Goal: Information Seeking & Learning: Find specific fact

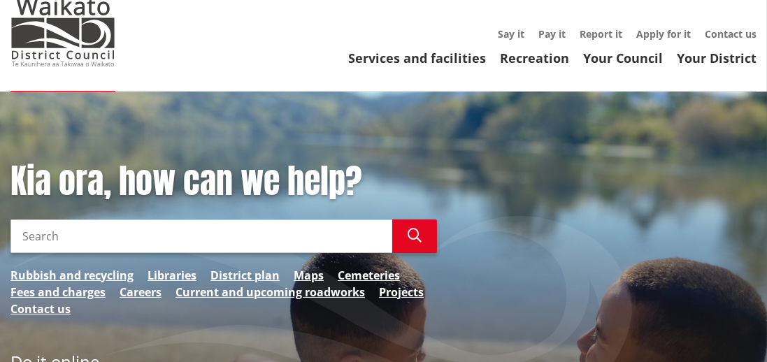
scroll to position [46, 0]
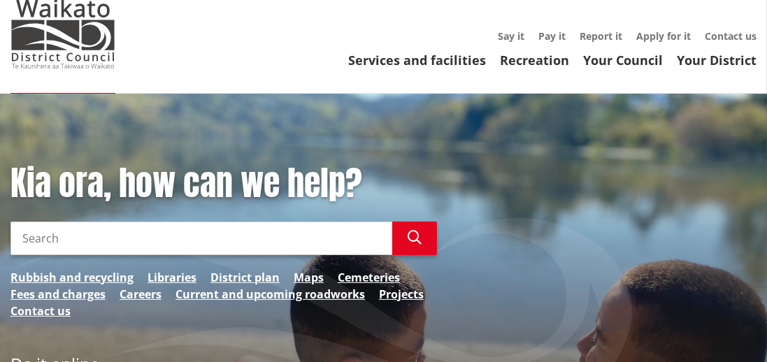
click at [83, 242] on input "Search" at bounding box center [201, 239] width 382 height 34
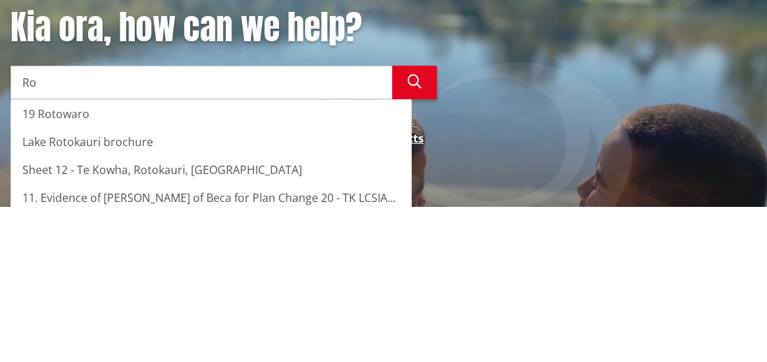
type input "R"
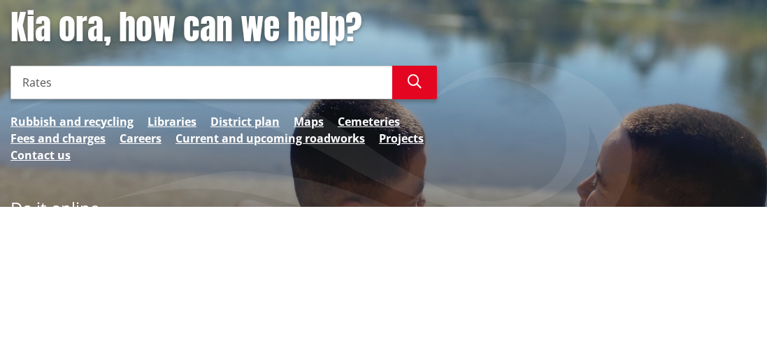
type input "Rates"
click at [424, 229] on button "Search" at bounding box center [414, 239] width 45 height 34
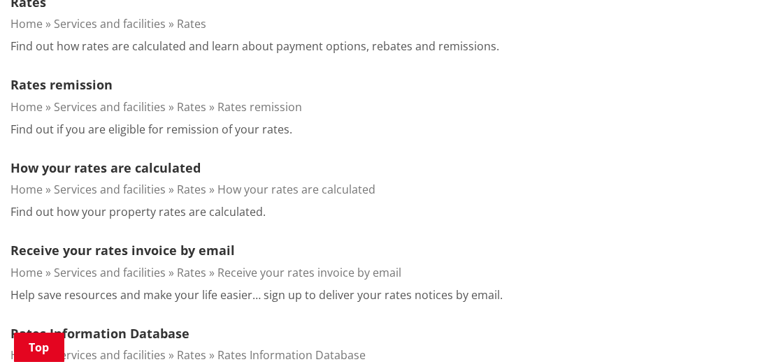
scroll to position [574, 0]
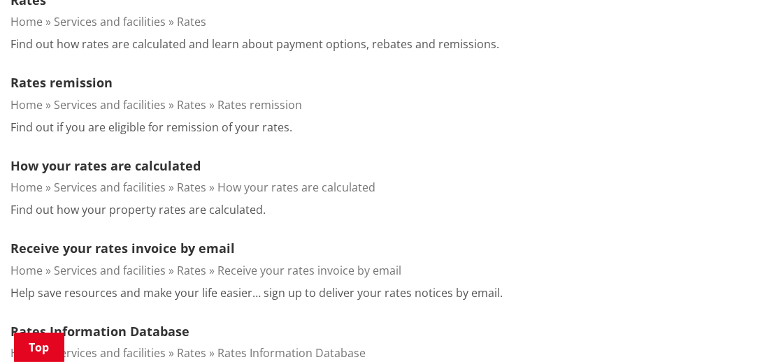
click at [127, 330] on link "Rates Information Database" at bounding box center [99, 331] width 179 height 17
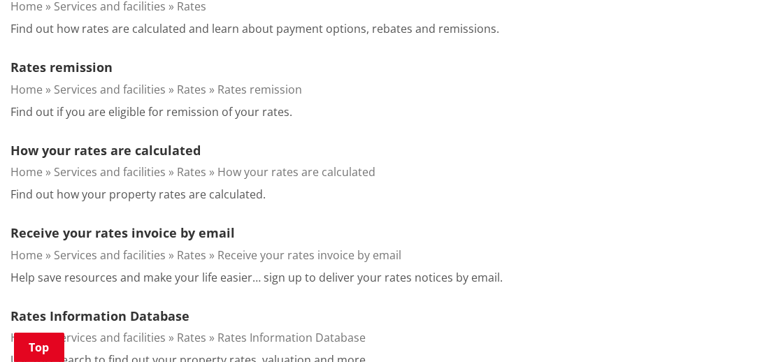
scroll to position [635, 0]
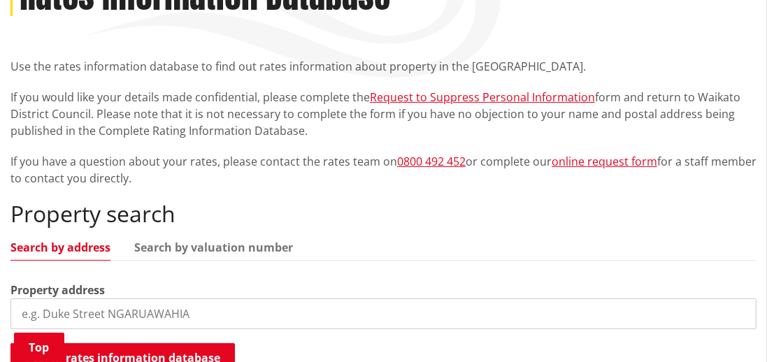
scroll to position [214, 0]
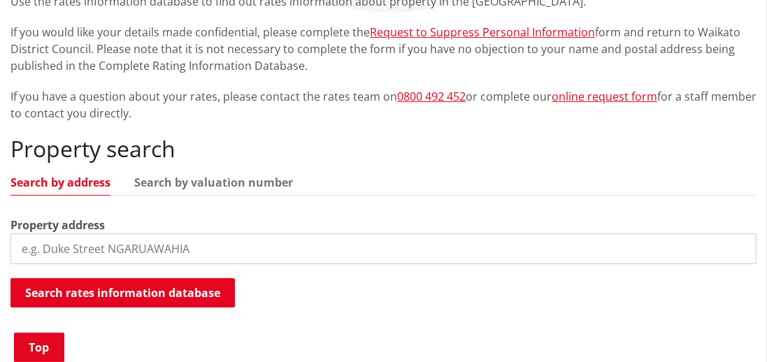
click at [194, 252] on input "search" at bounding box center [383, 248] width 746 height 31
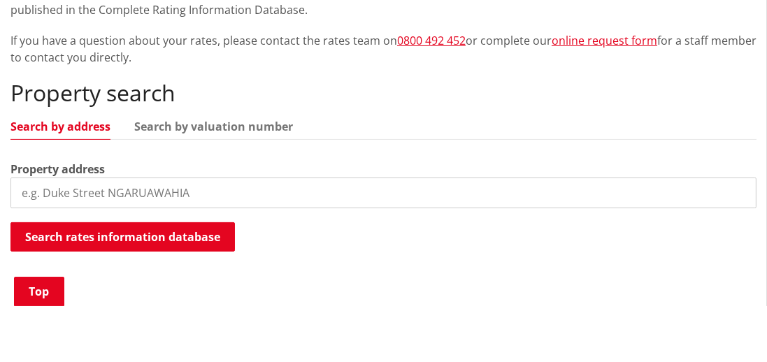
scroll to position [289, 0]
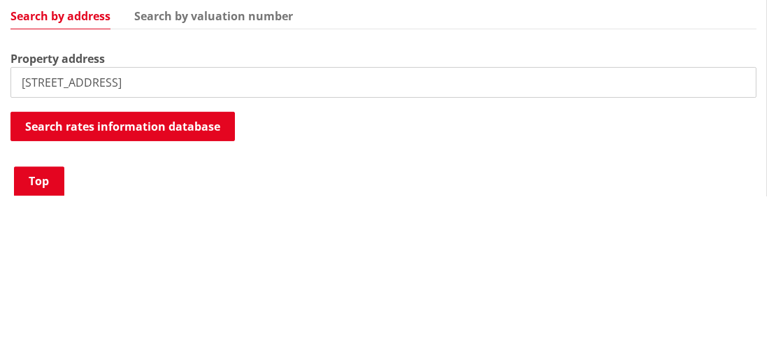
click at [46, 291] on button "Search rates information database" at bounding box center [122, 292] width 224 height 29
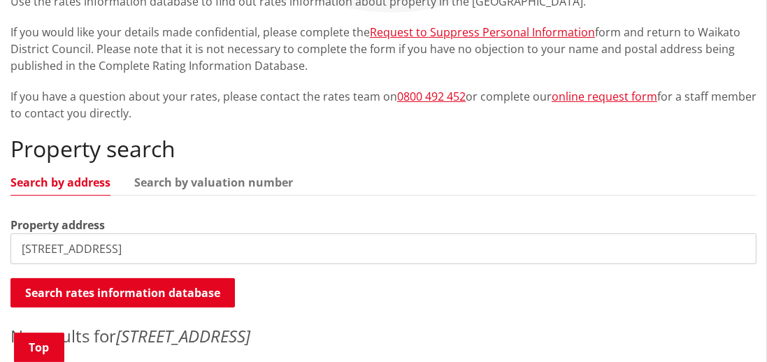
click at [170, 250] on input "221 rotongaro road" at bounding box center [383, 248] width 746 height 31
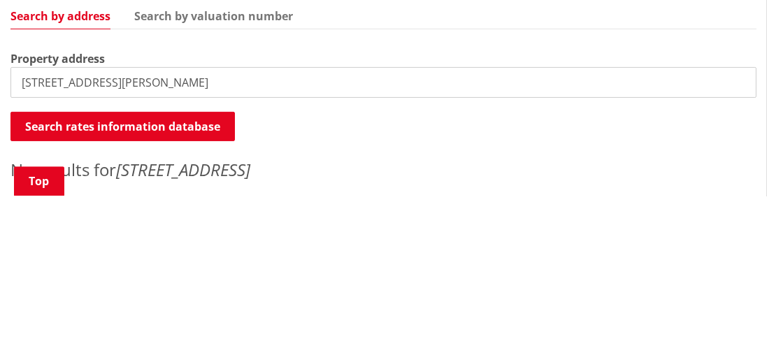
click at [39, 297] on button "Search rates information database" at bounding box center [122, 292] width 224 height 29
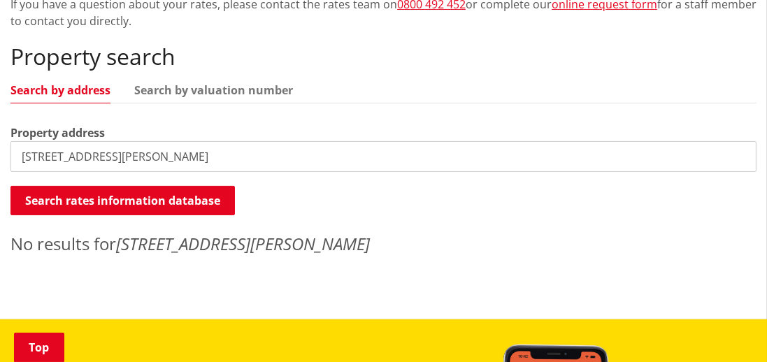
scroll to position [382, 0]
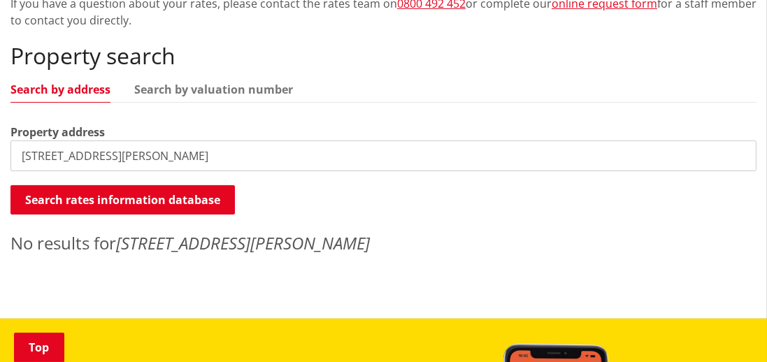
click at [49, 207] on button "Search rates information database" at bounding box center [122, 199] width 224 height 29
click at [52, 152] on input "221 herbert road" at bounding box center [383, 156] width 746 height 31
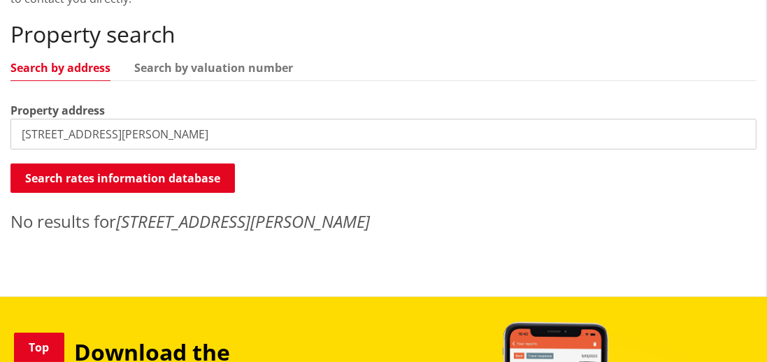
scroll to position [442, 0]
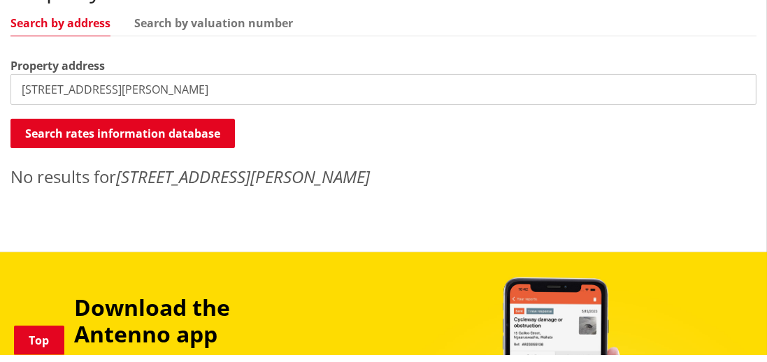
click at [45, 96] on input "221 herbert road" at bounding box center [383, 96] width 746 height 31
click at [116, 92] on input "herbert road" at bounding box center [383, 96] width 746 height 31
click at [62, 147] on button "Search rates information database" at bounding box center [122, 140] width 224 height 29
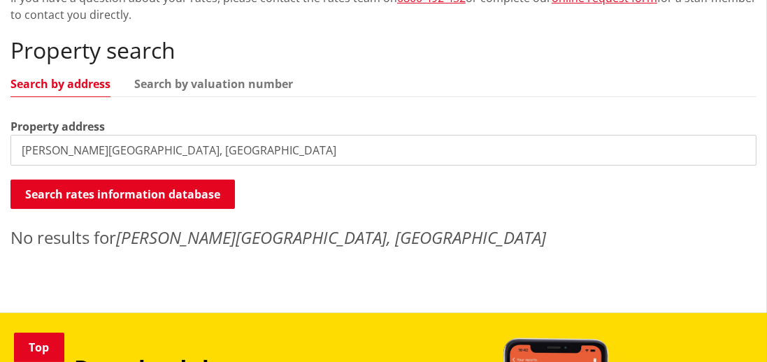
scroll to position [373, 0]
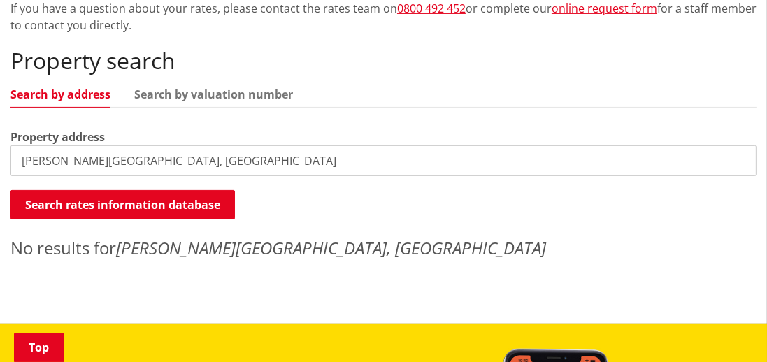
click at [26, 166] on input "herbert road, rotongaro" at bounding box center [383, 160] width 746 height 31
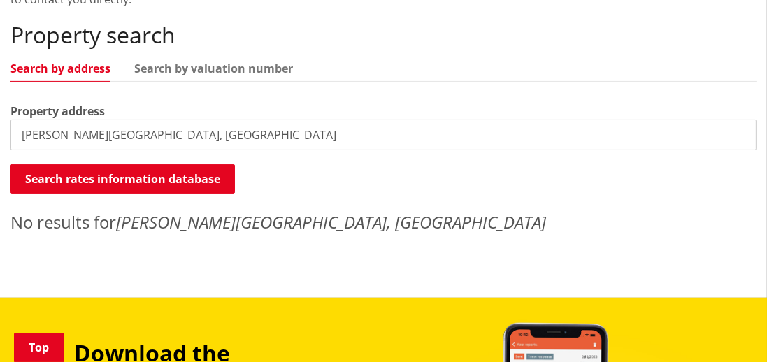
scroll to position [433, 0]
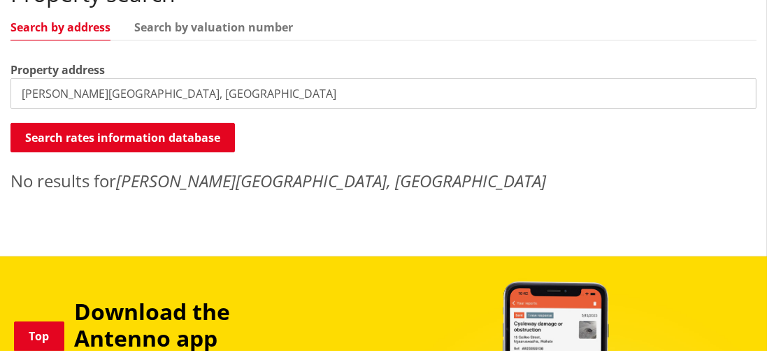
click at [24, 108] on input "herbert road, rotongaro" at bounding box center [383, 104] width 746 height 31
click at [175, 141] on button "Search rates information database" at bounding box center [122, 148] width 224 height 29
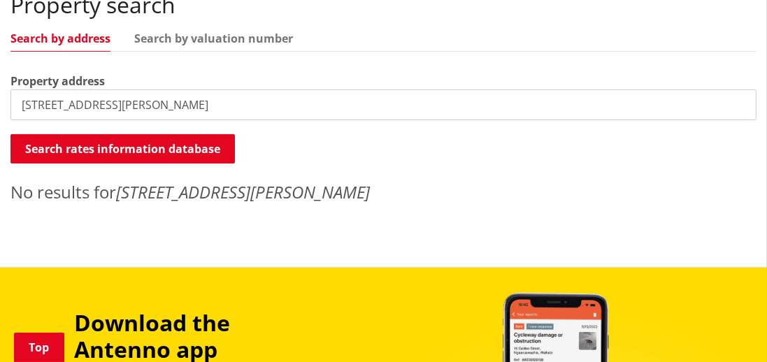
click at [44, 96] on input "221 herbert road, rotongaro" at bounding box center [383, 104] width 746 height 31
click at [204, 150] on button "Search rates information database" at bounding box center [122, 148] width 224 height 29
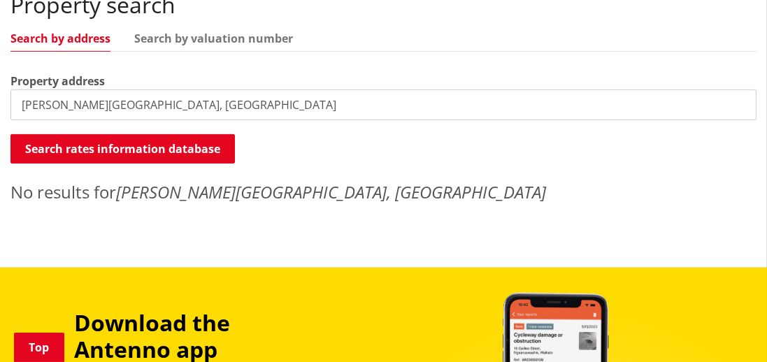
click at [180, 104] on input "herbert road, rotongaro" at bounding box center [383, 104] width 746 height 31
type input "herbert"
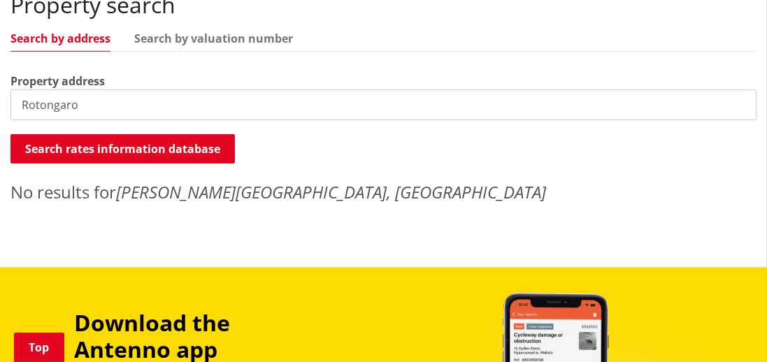
click at [38, 147] on button "Search rates information database" at bounding box center [122, 148] width 224 height 29
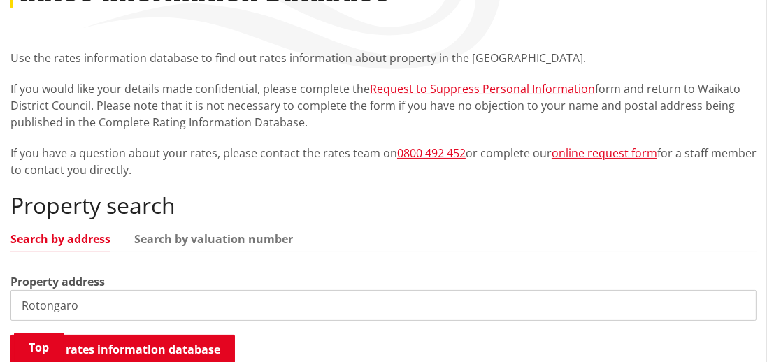
scroll to position [233, 0]
click at [122, 303] on input "Rotongaro" at bounding box center [383, 304] width 746 height 31
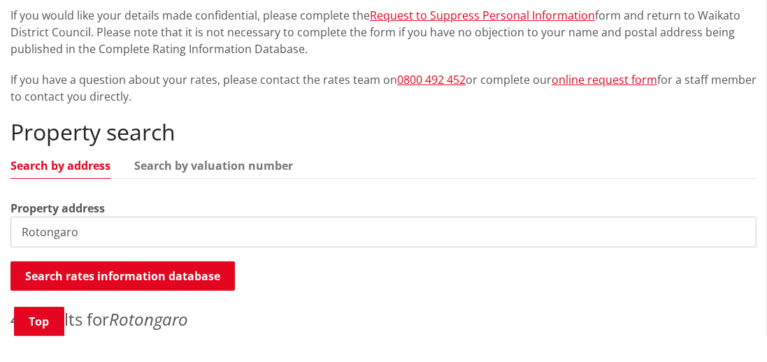
scroll to position [280, 0]
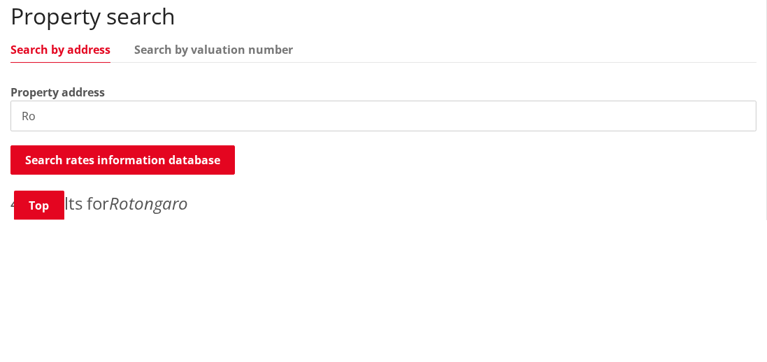
type input "R"
type input "Herbert road"
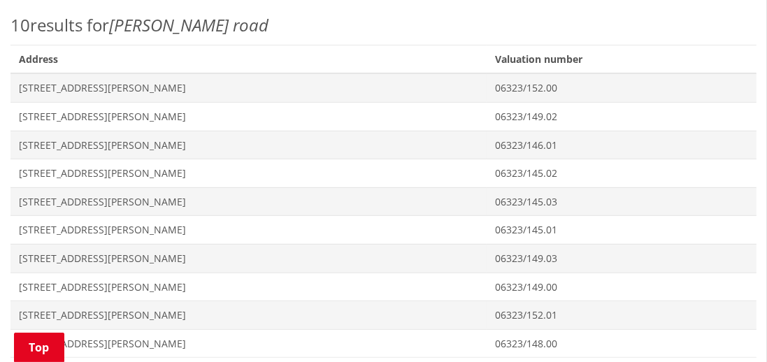
scroll to position [602, 0]
click at [29, 255] on span "[STREET_ADDRESS][PERSON_NAME]" at bounding box center [248, 257] width 459 height 14
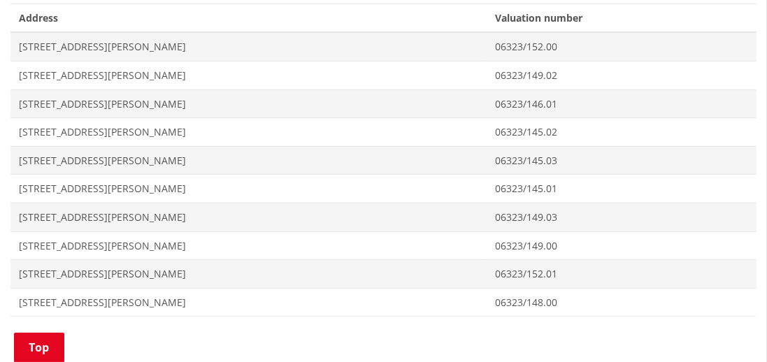
scroll to position [642, 0]
click at [38, 47] on span "[STREET_ADDRESS][PERSON_NAME]" at bounding box center [248, 47] width 459 height 14
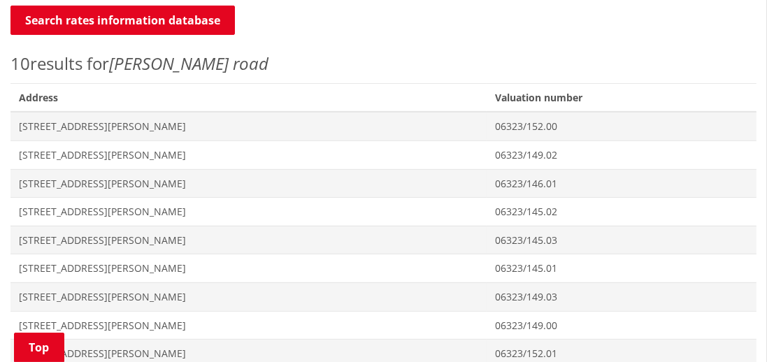
scroll to position [562, 0]
click at [29, 154] on span "[STREET_ADDRESS][PERSON_NAME]" at bounding box center [248, 155] width 459 height 14
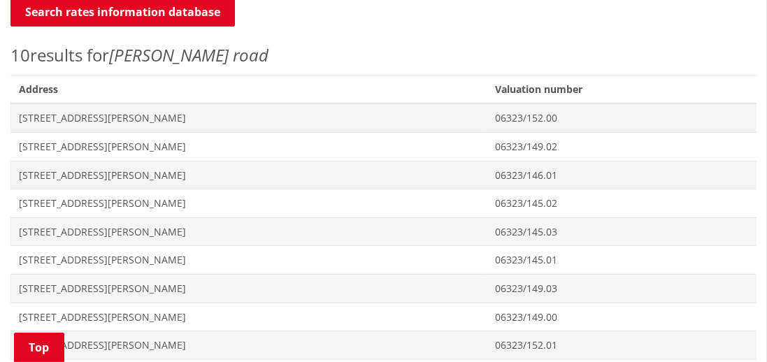
scroll to position [582, 0]
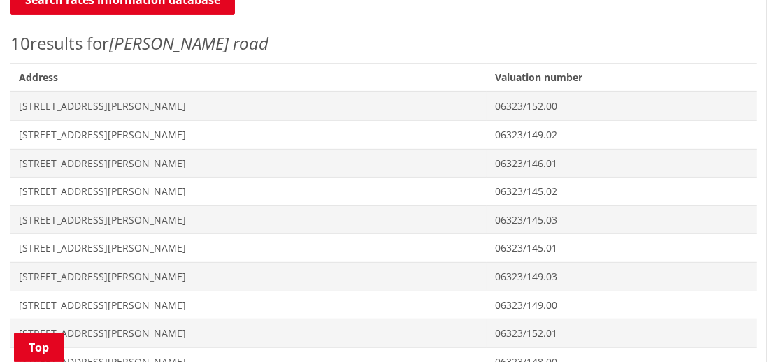
click at [46, 170] on span "Address 142 Herbert Road ROTONGARO" at bounding box center [248, 163] width 476 height 29
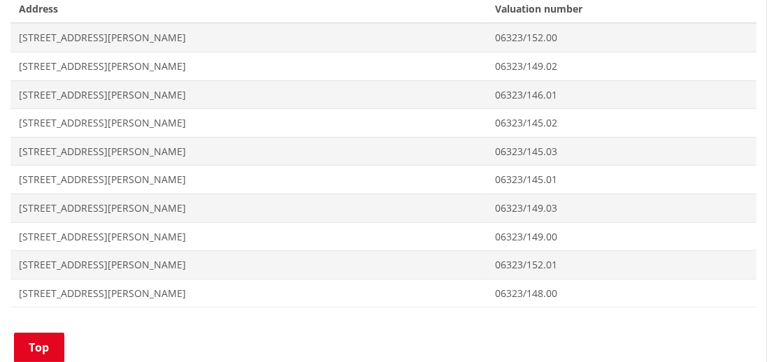
scroll to position [657, 0]
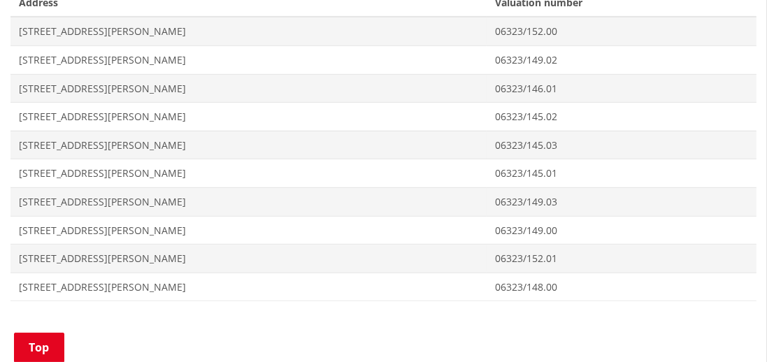
click at [27, 173] on span "[STREET_ADDRESS][PERSON_NAME]" at bounding box center [248, 173] width 459 height 14
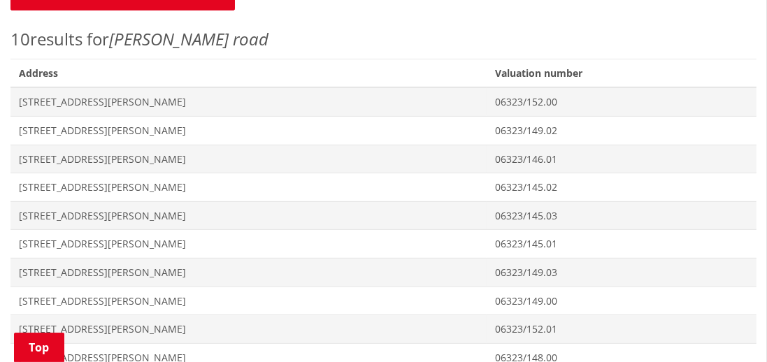
scroll to position [585, 0]
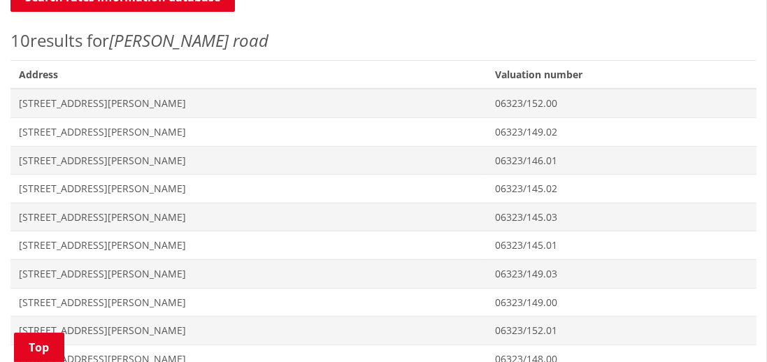
click at [34, 190] on span "[STREET_ADDRESS][PERSON_NAME]" at bounding box center [248, 189] width 459 height 14
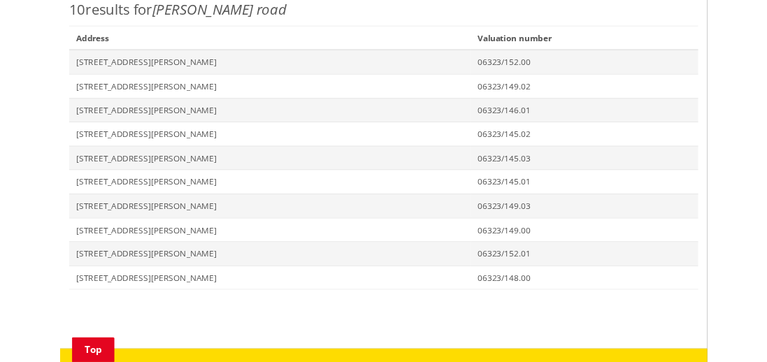
scroll to position [652, 0]
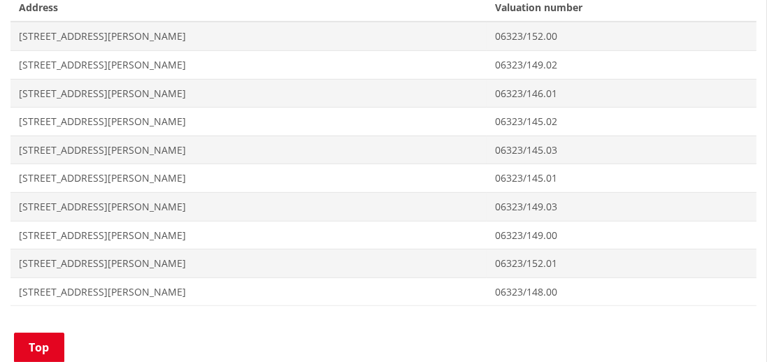
click at [25, 152] on span "[STREET_ADDRESS][PERSON_NAME]" at bounding box center [248, 150] width 459 height 14
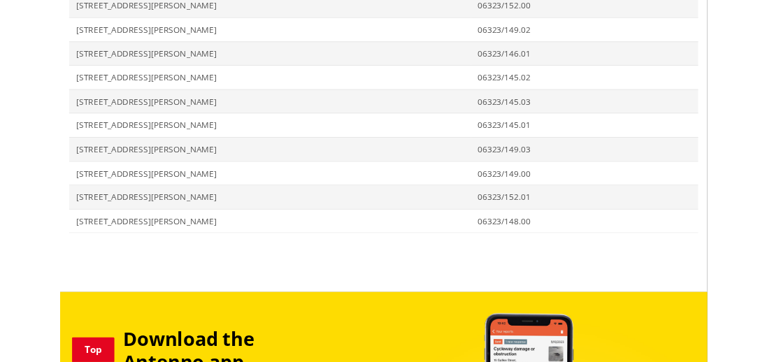
scroll to position [719, 0]
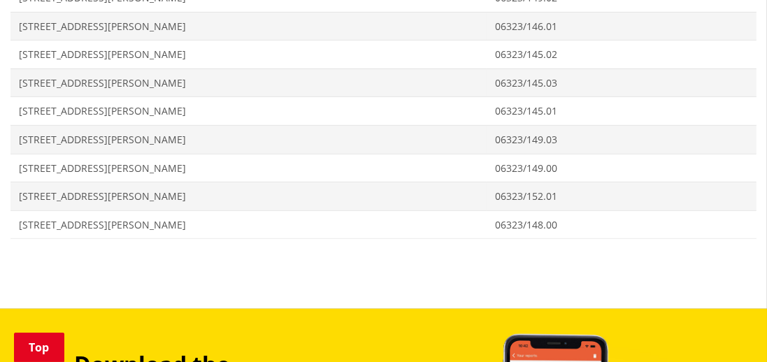
click at [29, 165] on span "[STREET_ADDRESS][PERSON_NAME]" at bounding box center [248, 168] width 459 height 14
click at [35, 198] on span "[STREET_ADDRESS][PERSON_NAME]" at bounding box center [248, 196] width 459 height 14
click at [38, 226] on span "[STREET_ADDRESS][PERSON_NAME]" at bounding box center [248, 225] width 459 height 14
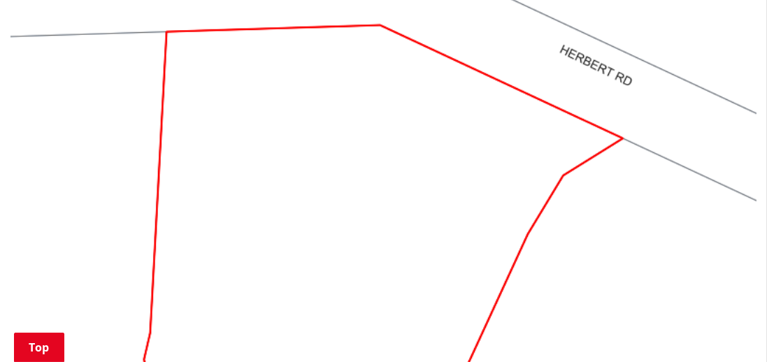
scroll to position [1229, 0]
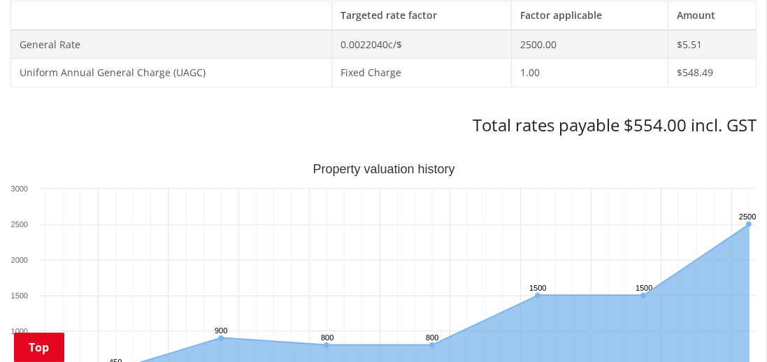
scroll to position [652, 0]
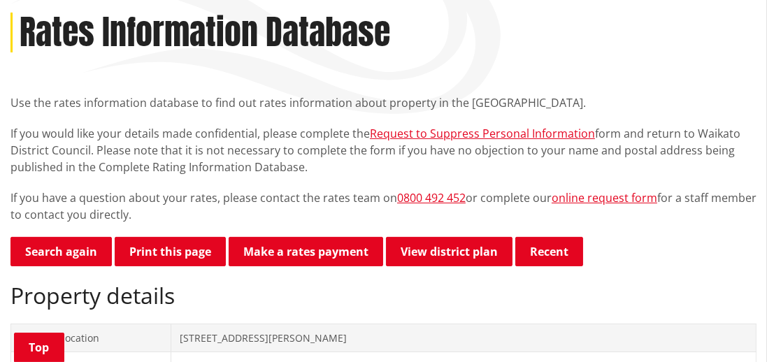
scroll to position [182, 0]
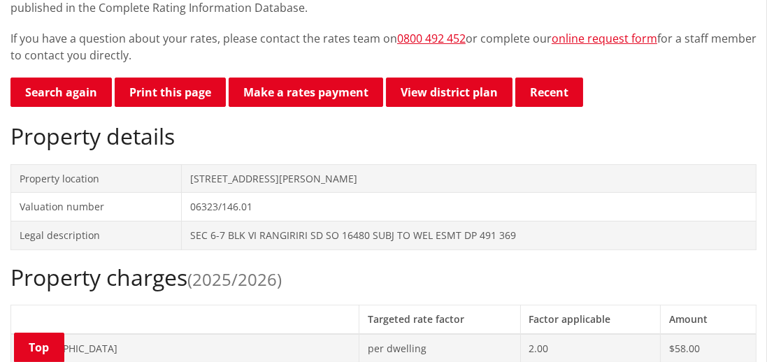
scroll to position [345, 0]
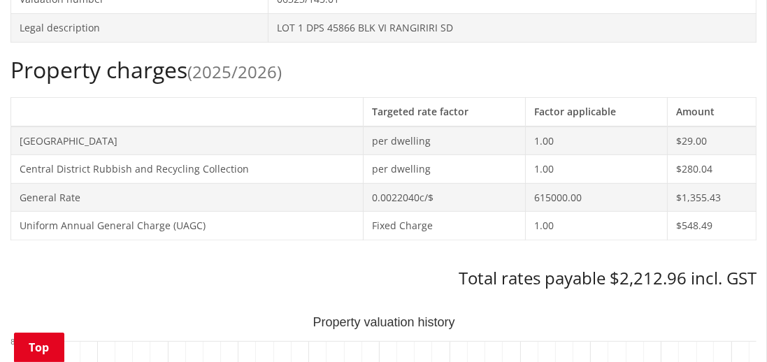
scroll to position [561, 0]
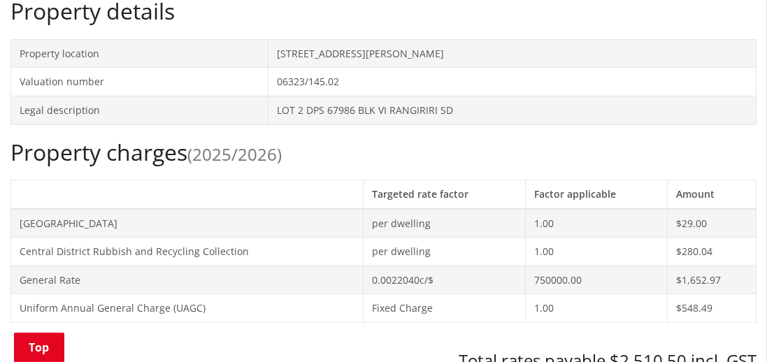
scroll to position [474, 0]
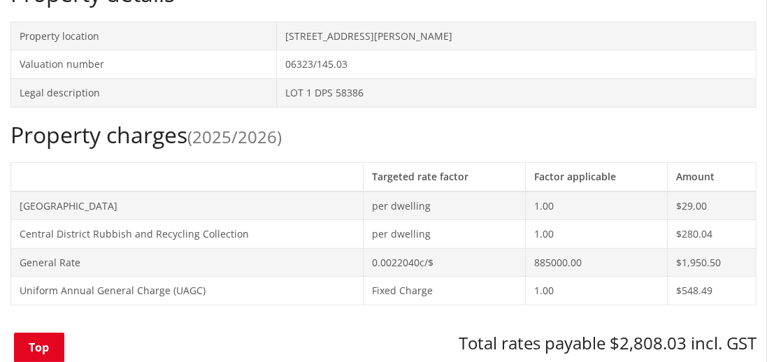
scroll to position [493, 0]
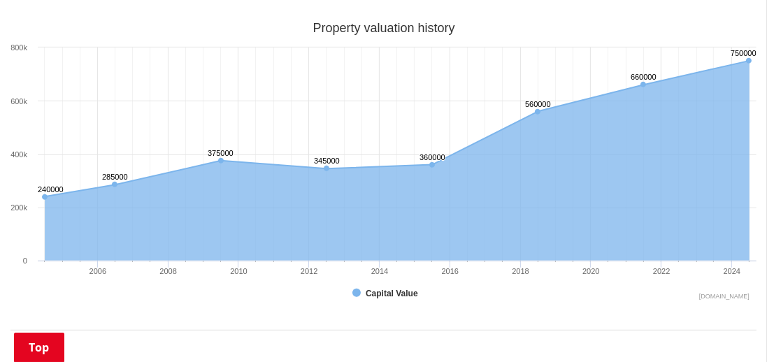
scroll to position [850, 0]
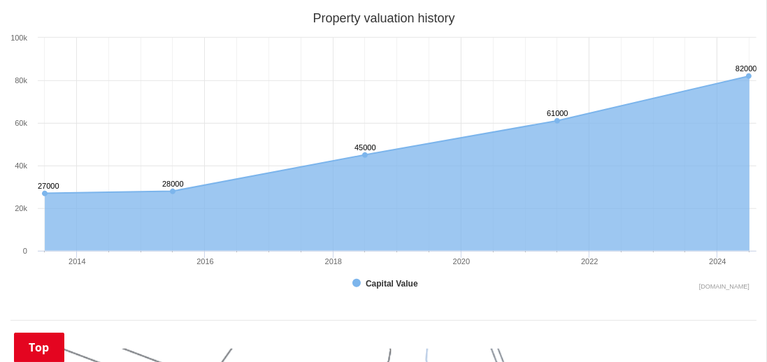
scroll to position [798, 0]
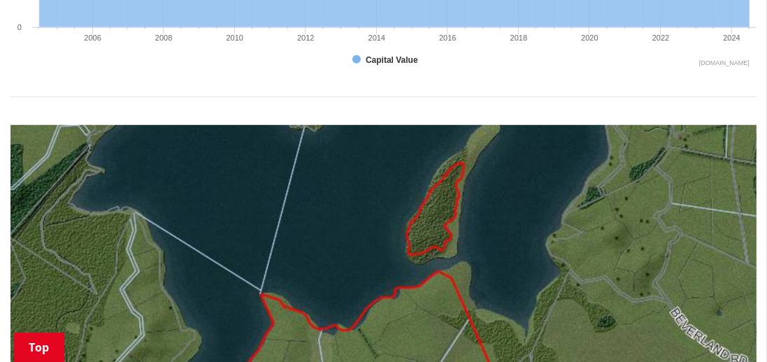
scroll to position [1109, 0]
